Goal: Information Seeking & Learning: Learn about a topic

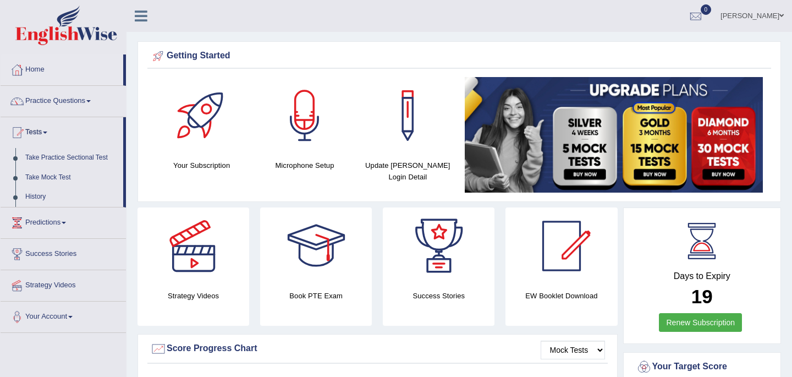
click at [185, 251] on div at bounding box center [193, 245] width 77 height 77
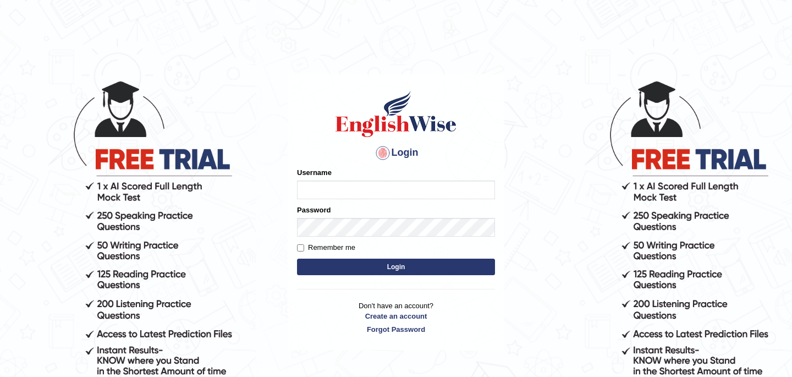
click at [185, 251] on body "Login Please fix the following errors: Username Password Remember me Login Don'…" at bounding box center [396, 228] width 792 height 377
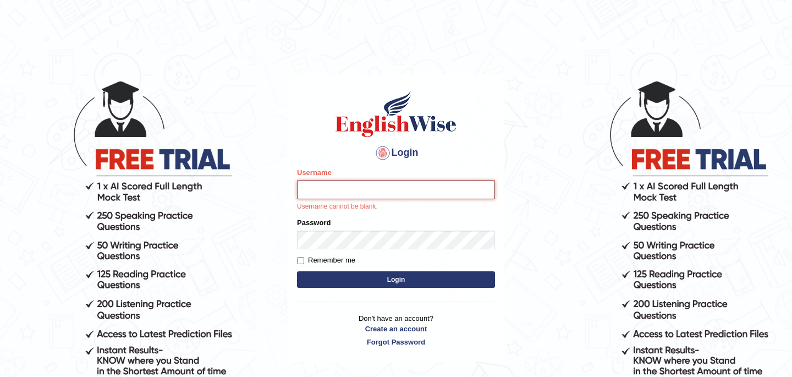
click at [328, 190] on input "Username" at bounding box center [396, 189] width 198 height 19
type input "Babsterro"
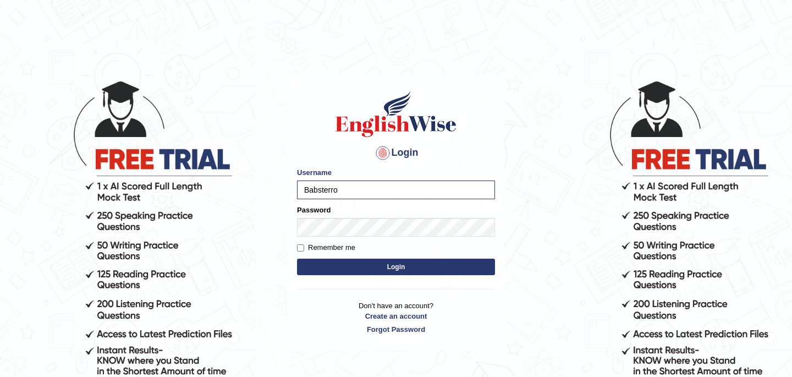
click at [401, 269] on button "Login" at bounding box center [396, 267] width 198 height 17
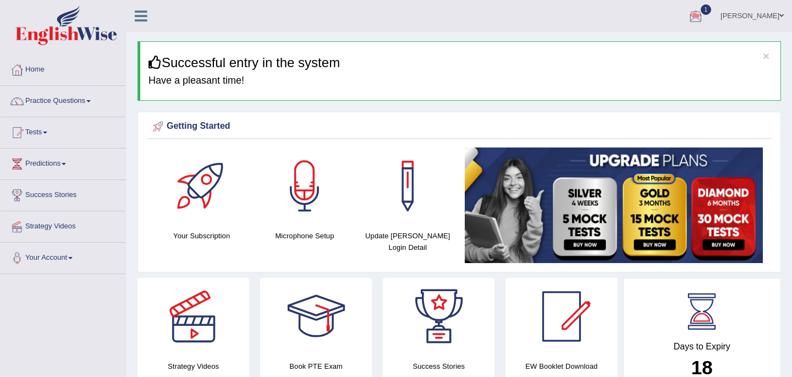
click at [701, 9] on span "1" at bounding box center [706, 9] width 11 height 10
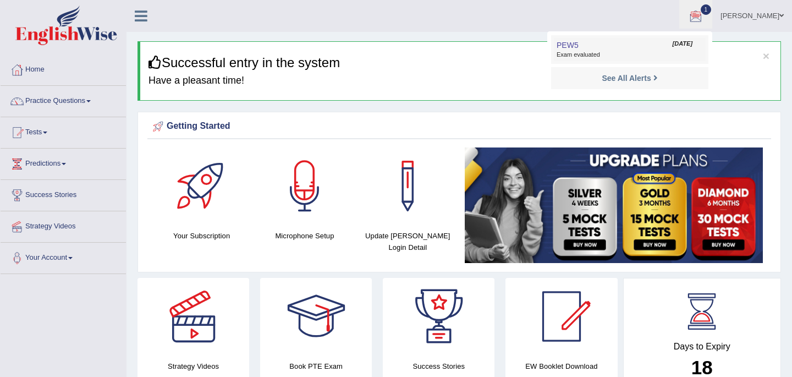
click at [558, 50] on span "PEW5" at bounding box center [568, 45] width 22 height 9
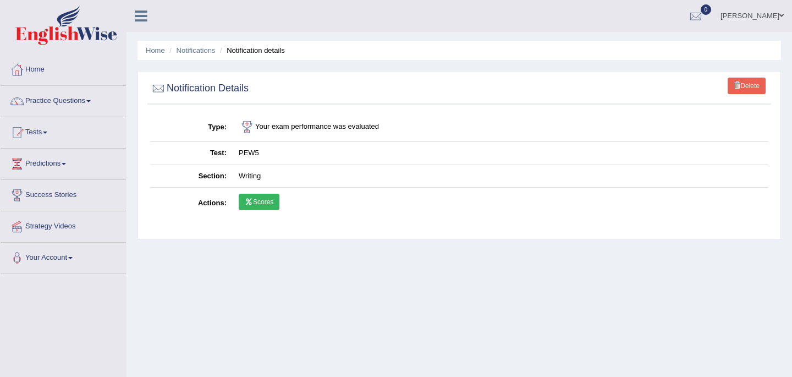
click at [264, 201] on link "Scores" at bounding box center [259, 202] width 41 height 17
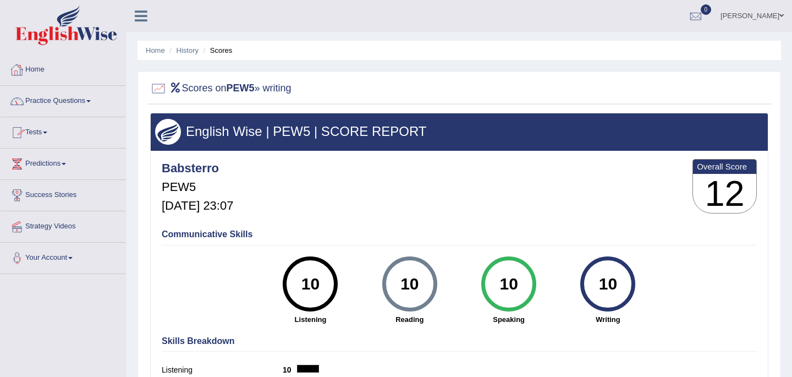
click at [37, 72] on link "Home" at bounding box center [63, 68] width 125 height 28
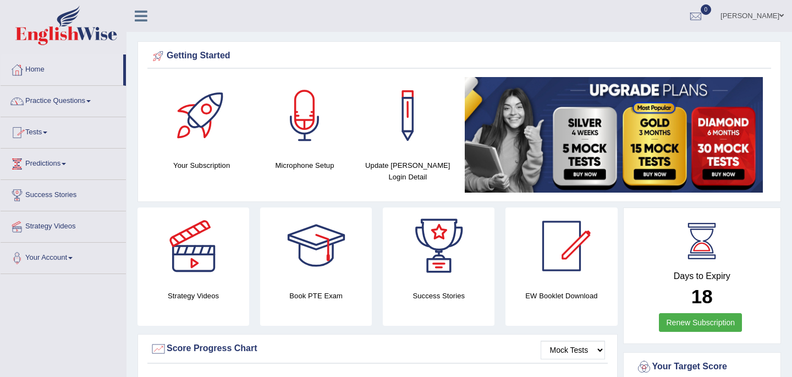
click at [42, 133] on link "Tests" at bounding box center [63, 131] width 125 height 28
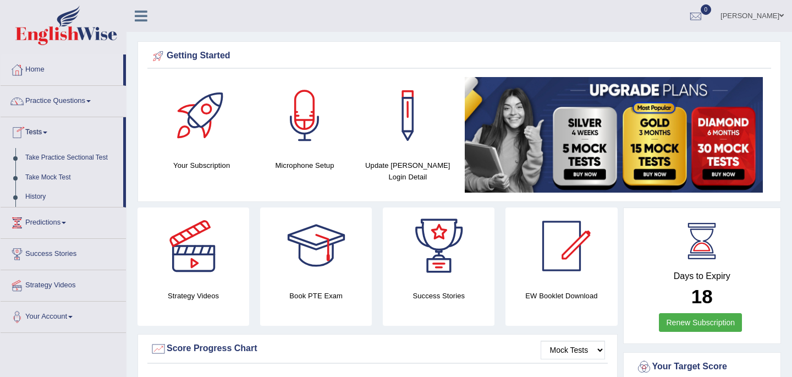
click at [47, 131] on span at bounding box center [45, 132] width 4 height 2
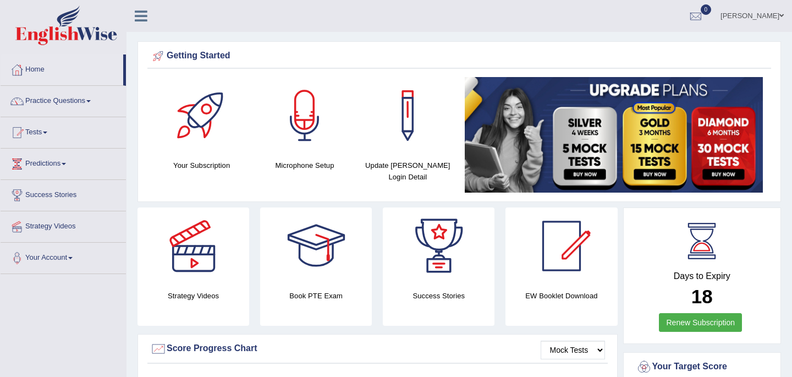
click at [47, 131] on span at bounding box center [45, 132] width 4 height 2
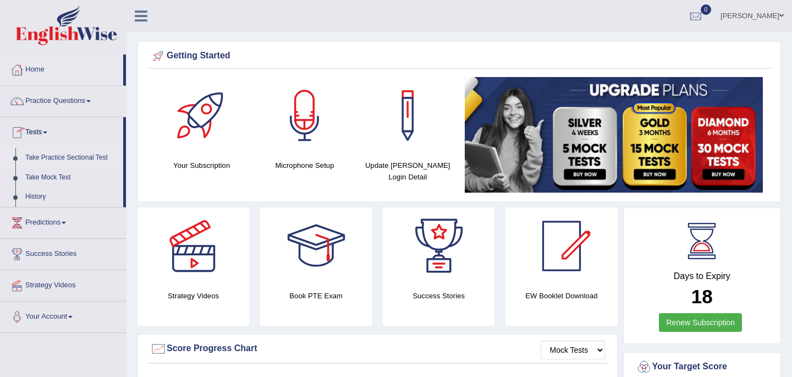
click at [43, 158] on link "Take Practice Sectional Test" at bounding box center [71, 158] width 103 height 20
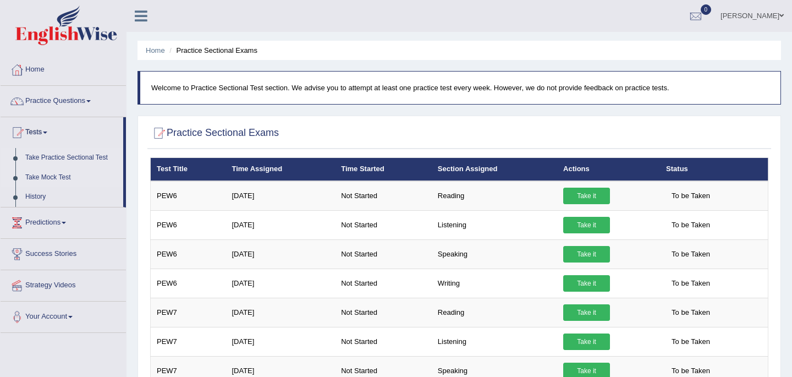
scroll to position [22, 0]
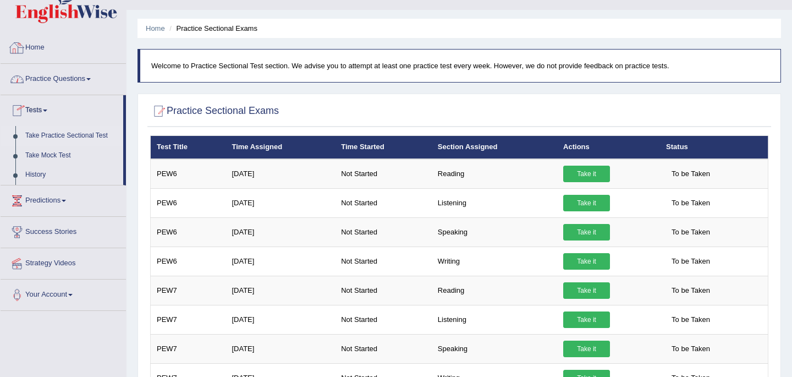
click at [36, 41] on link "Home" at bounding box center [63, 46] width 125 height 28
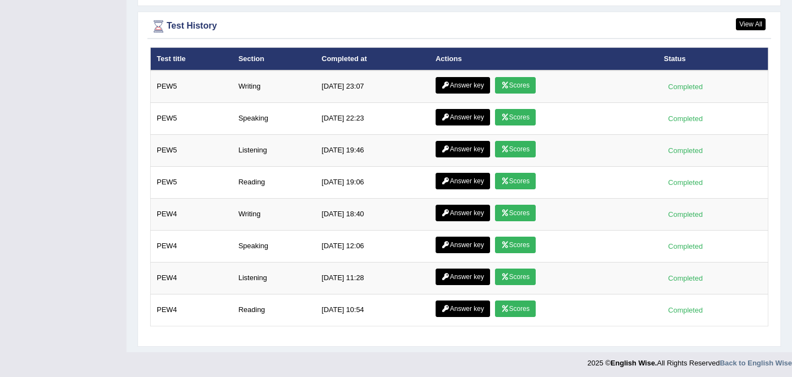
scroll to position [1419, 0]
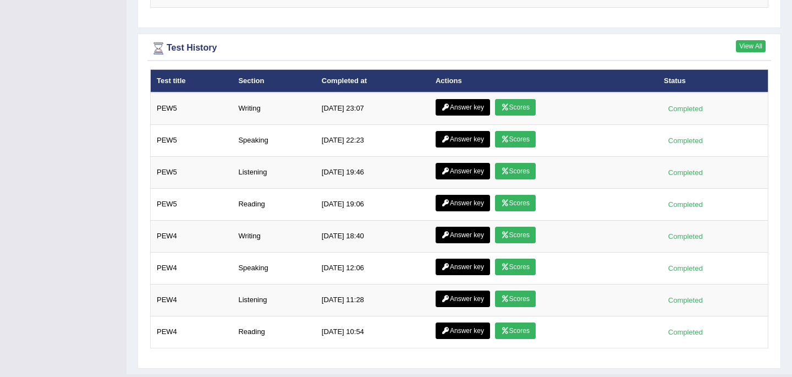
click at [754, 43] on link "View All" at bounding box center [751, 46] width 30 height 12
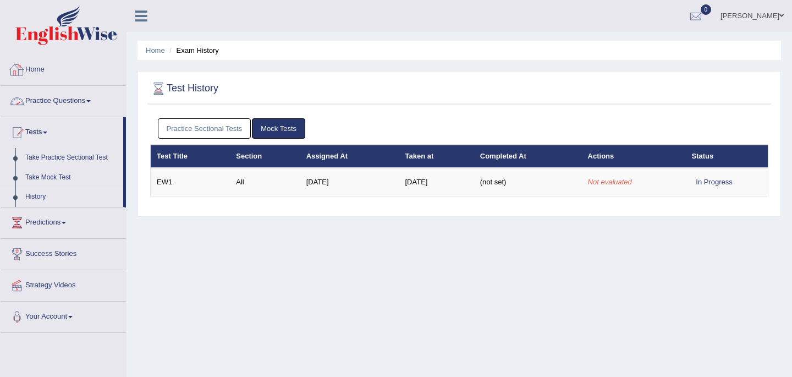
click at [40, 73] on link "Home" at bounding box center [63, 68] width 125 height 28
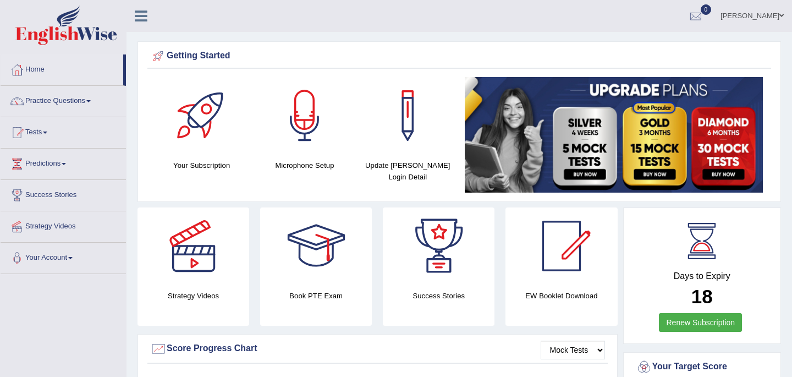
click at [38, 132] on link "Tests" at bounding box center [63, 131] width 125 height 28
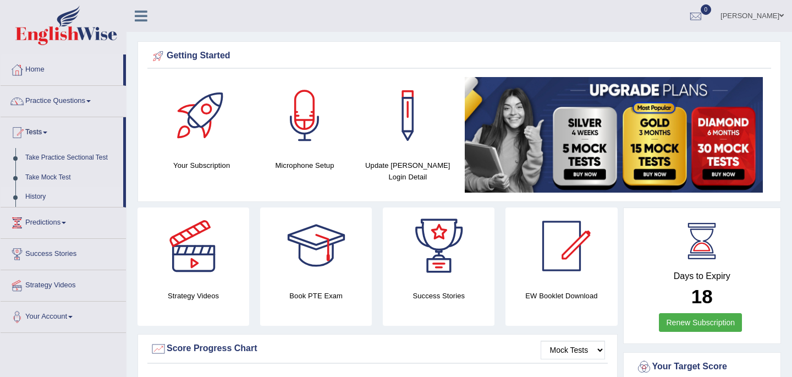
click at [39, 195] on link "History" at bounding box center [71, 197] width 103 height 20
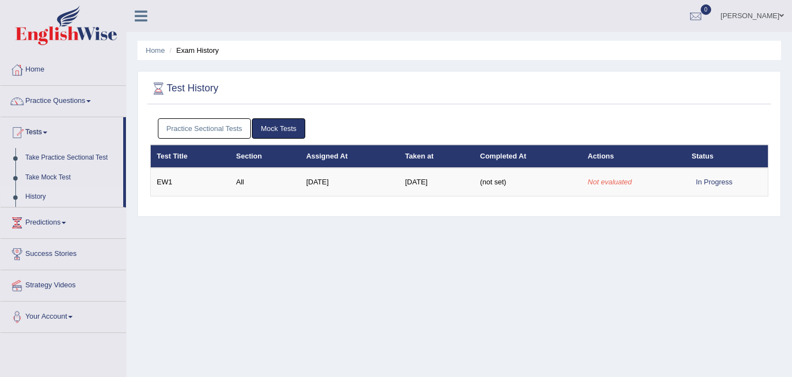
click at [40, 133] on link "Tests" at bounding box center [62, 131] width 123 height 28
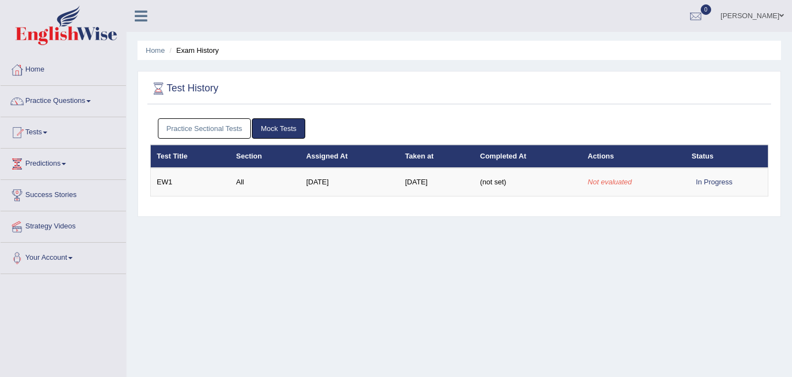
click at [41, 129] on link "Tests" at bounding box center [63, 131] width 125 height 28
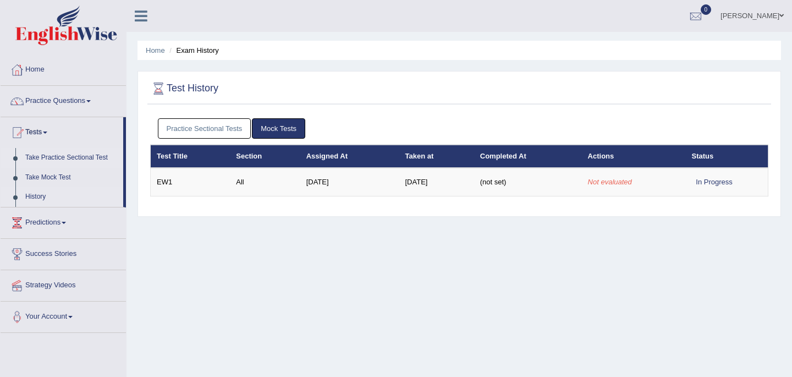
click at [56, 159] on link "Take Practice Sectional Test" at bounding box center [71, 158] width 103 height 20
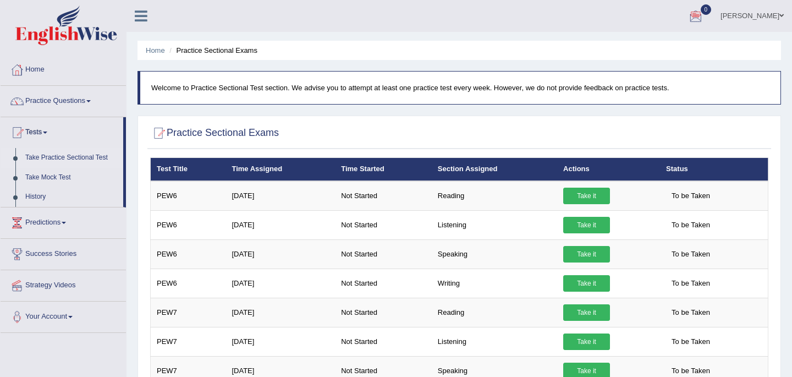
click at [20, 72] on div at bounding box center [17, 70] width 17 height 17
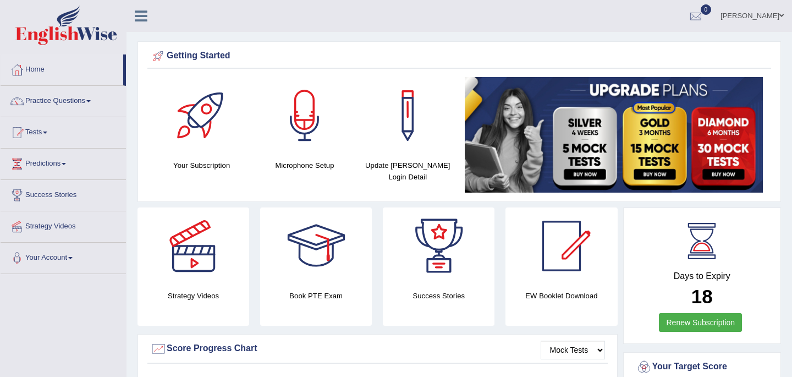
click at [39, 68] on link "Home" at bounding box center [62, 68] width 123 height 28
click at [54, 101] on link "Practice Questions" at bounding box center [63, 100] width 125 height 28
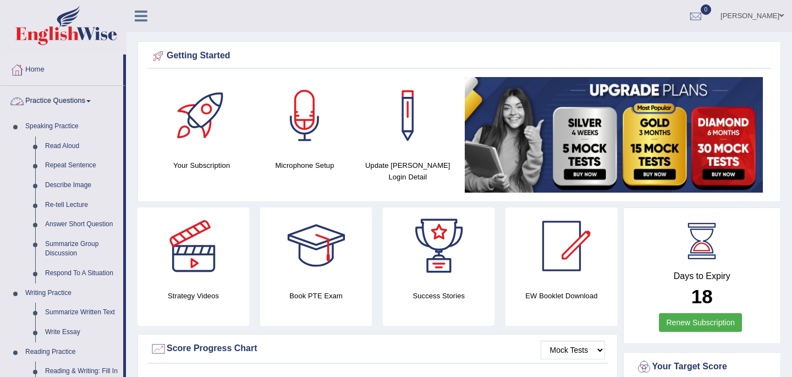
click at [81, 100] on link "Practice Questions" at bounding box center [62, 100] width 123 height 28
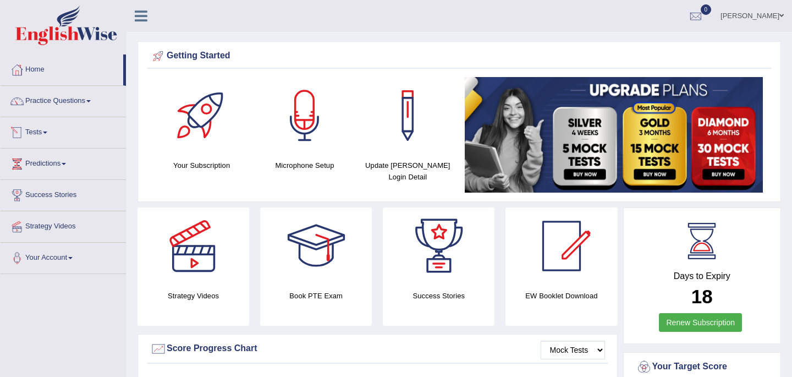
click at [42, 133] on link "Tests" at bounding box center [63, 131] width 125 height 28
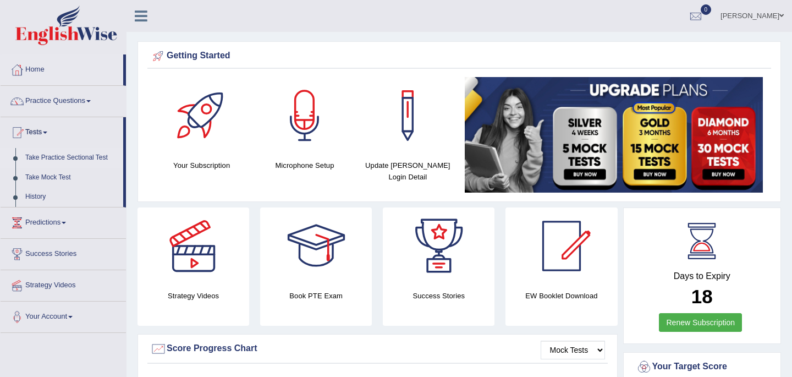
click at [59, 158] on link "Take Practice Sectional Test" at bounding box center [71, 158] width 103 height 20
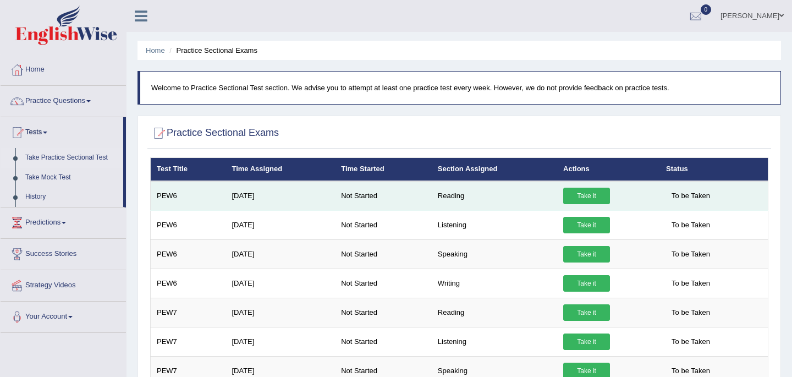
click at [589, 196] on link "Take it" at bounding box center [586, 196] width 47 height 17
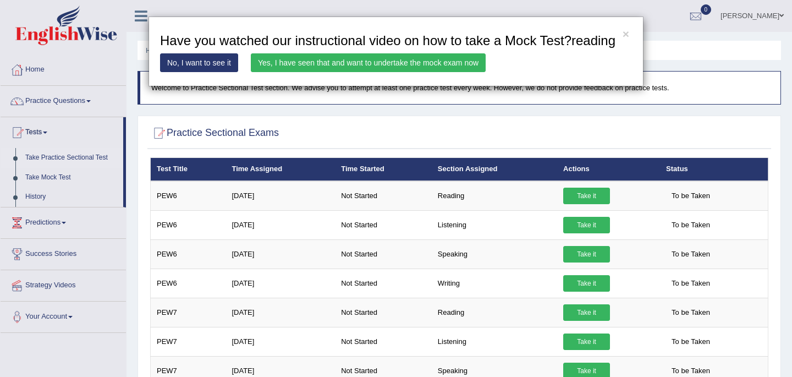
click at [458, 72] on link "Yes, I have seen that and want to undertake the mock exam now" at bounding box center [368, 62] width 235 height 19
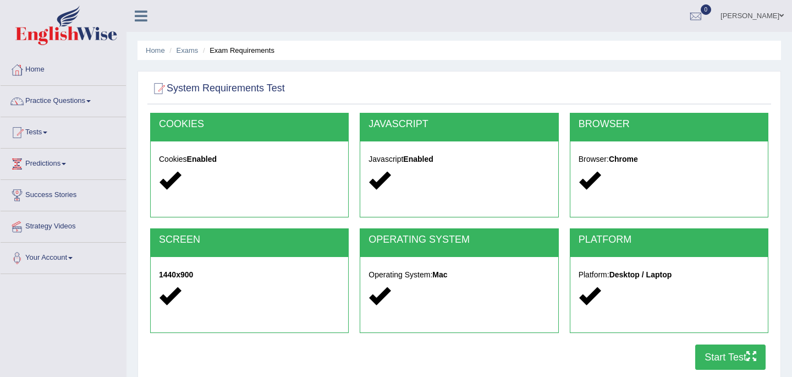
click at [722, 358] on button "Start Test" at bounding box center [730, 356] width 70 height 25
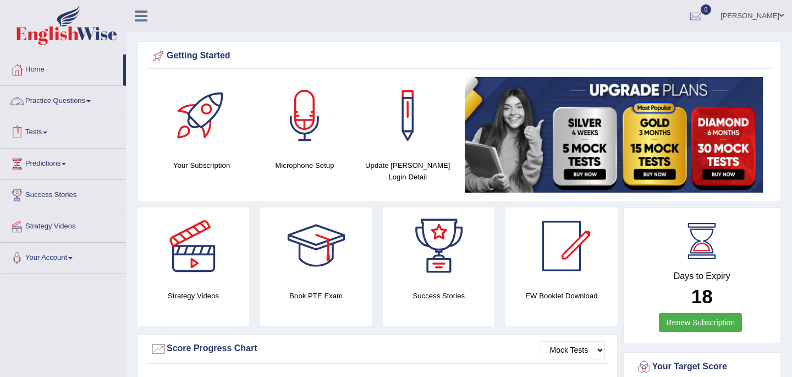
click at [39, 131] on link "Tests" at bounding box center [63, 131] width 125 height 28
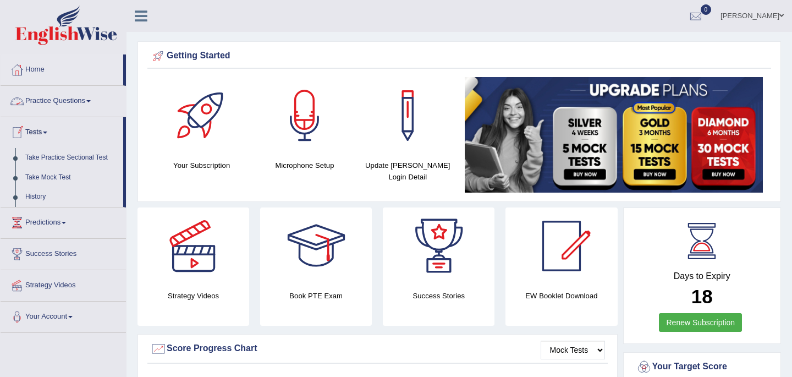
click at [37, 133] on link "Tests" at bounding box center [62, 131] width 123 height 28
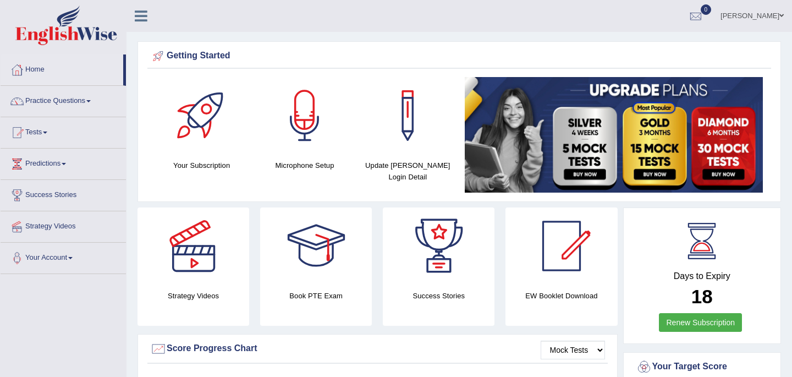
click at [40, 131] on link "Tests" at bounding box center [63, 131] width 125 height 28
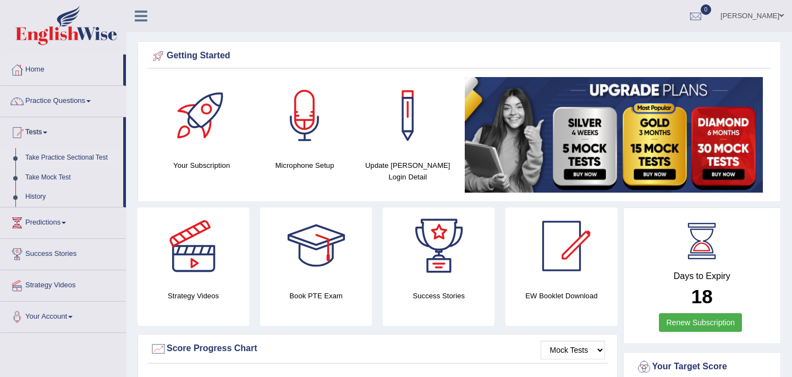
click at [68, 158] on link "Take Practice Sectional Test" at bounding box center [71, 158] width 103 height 20
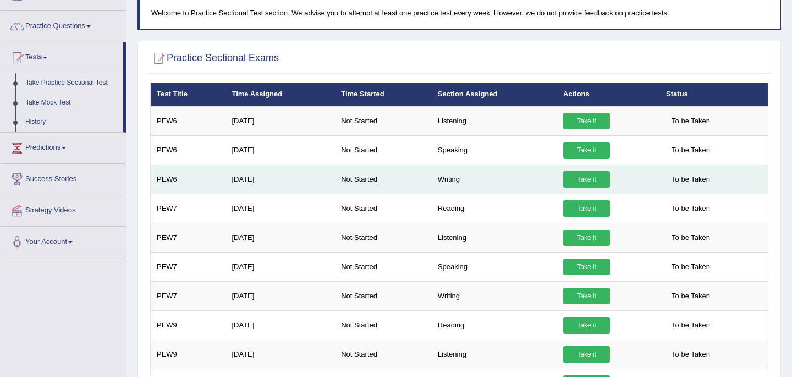
scroll to position [53, 0]
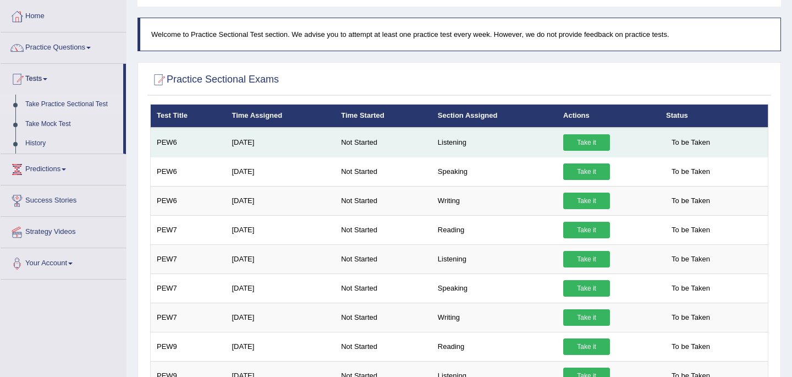
click at [584, 141] on link "Take it" at bounding box center [586, 142] width 47 height 17
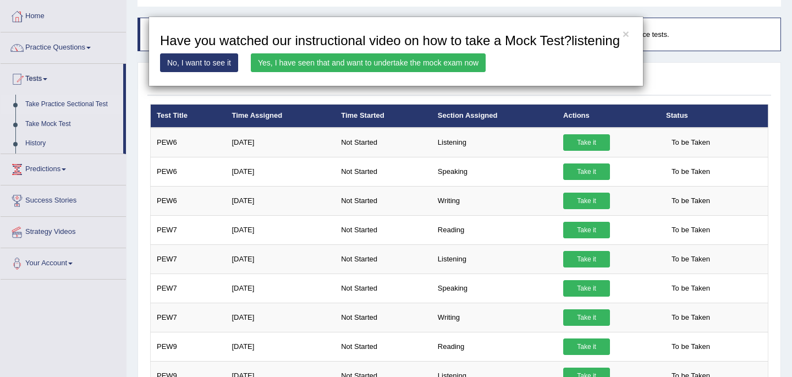
click at [405, 72] on link "Yes, I have seen that and want to undertake the mock exam now" at bounding box center [368, 62] width 235 height 19
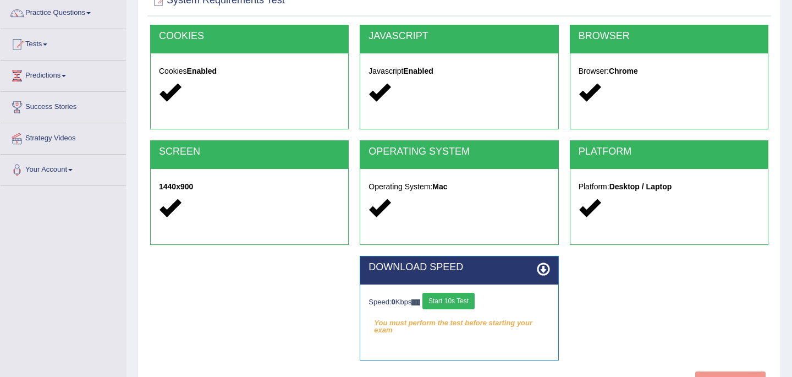
scroll to position [110, 0]
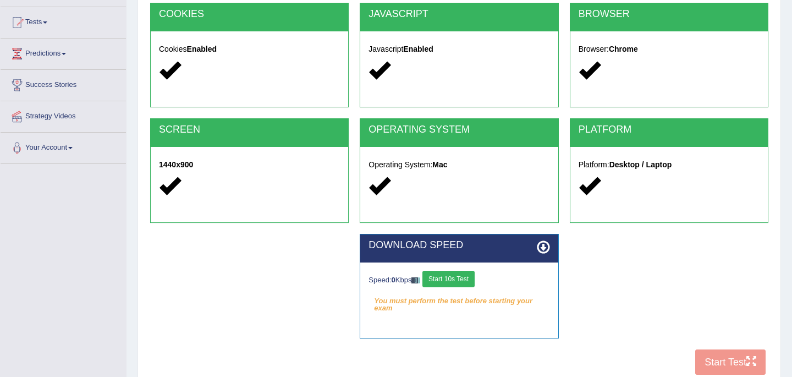
click at [456, 282] on button "Start 10s Test" at bounding box center [449, 279] width 52 height 17
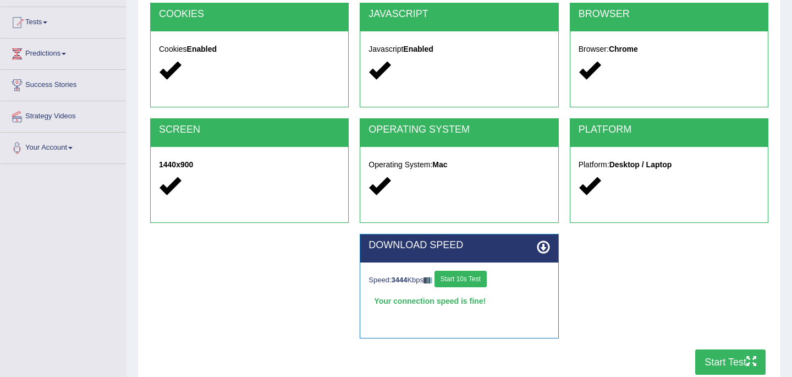
click at [724, 365] on button "Start Test" at bounding box center [730, 361] width 70 height 25
